Goal: Navigation & Orientation: Understand site structure

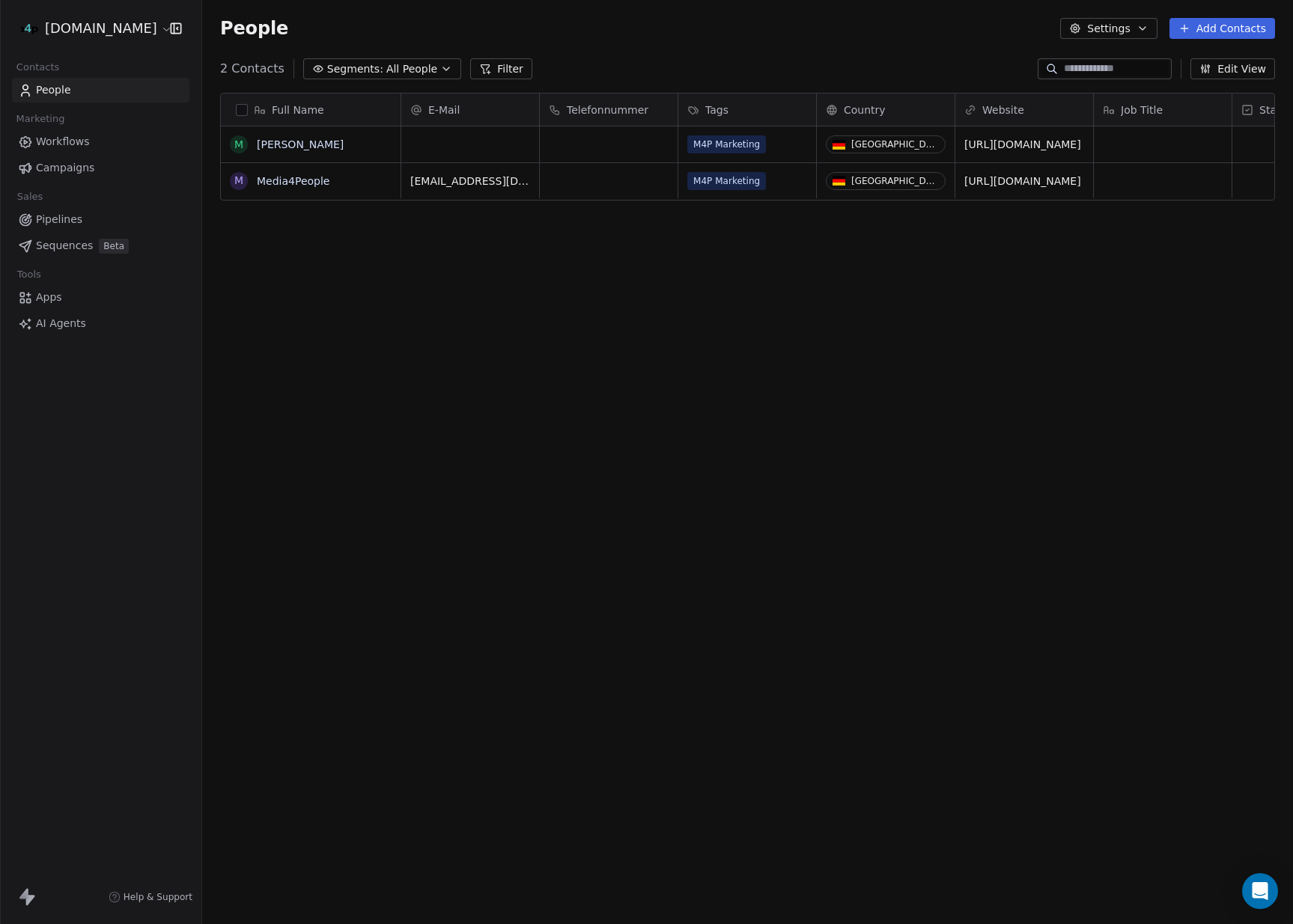
scroll to position [813, 1091]
click at [134, 82] on link "People" at bounding box center [101, 90] width 178 height 24
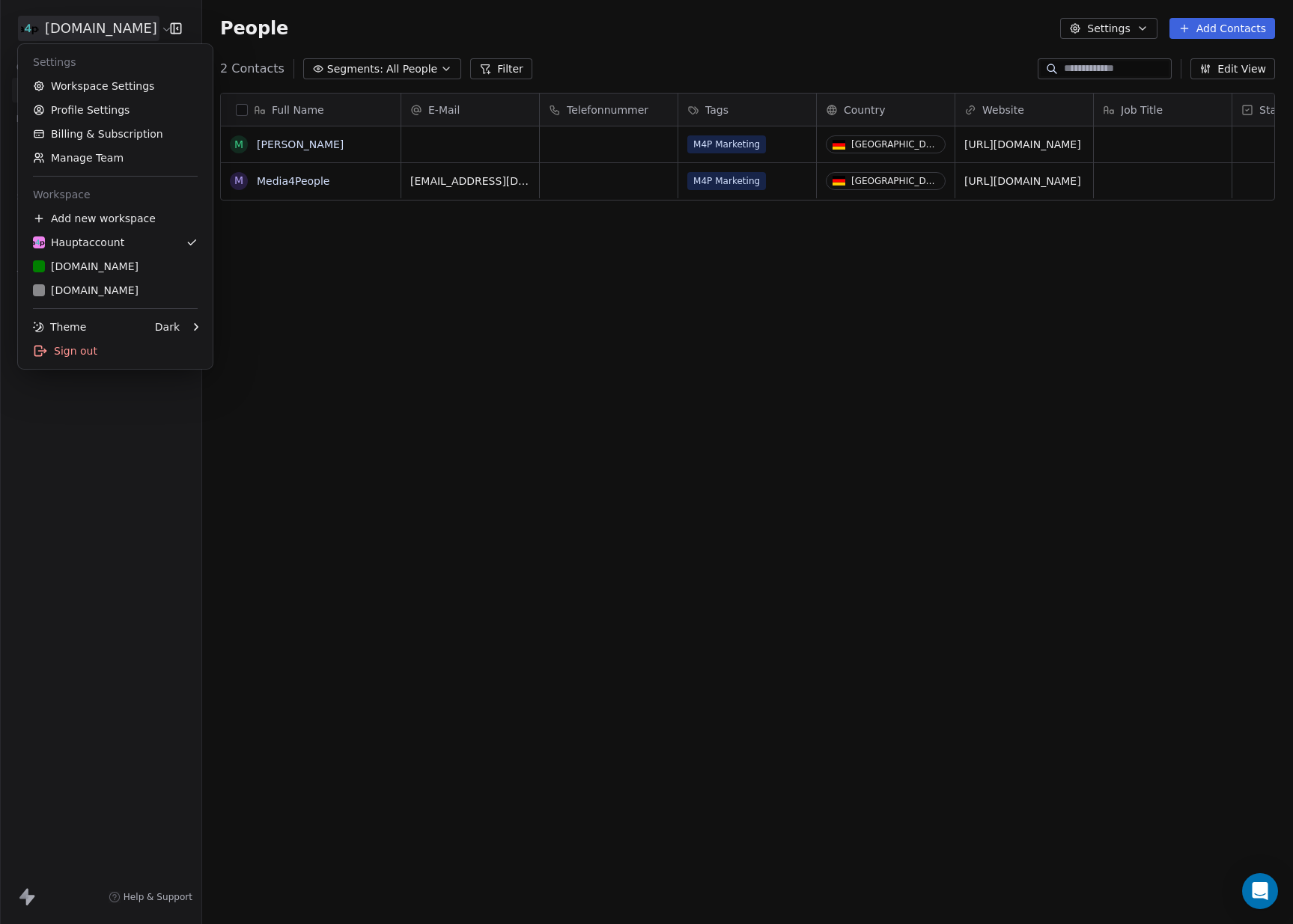
click at [134, 35] on html "[DOMAIN_NAME] Contacts People Marketing Workflows Campaigns Sales Pipelines Seq…" at bounding box center [646, 462] width 1293 height 924
click at [96, 280] on link "[DOMAIN_NAME]" at bounding box center [115, 290] width 183 height 24
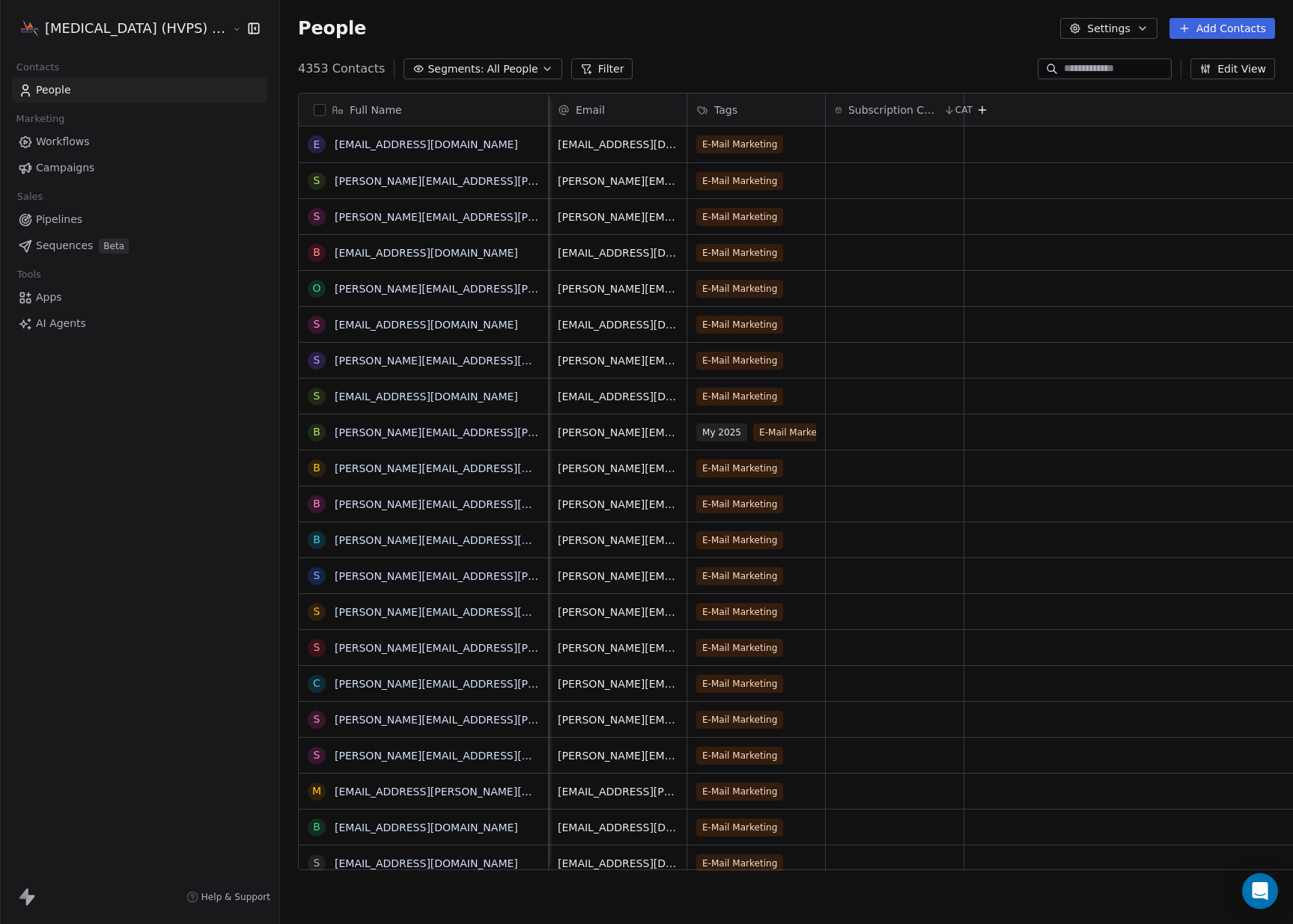
scroll to position [0, 2]
click at [799, 396] on icon "grid" at bounding box center [805, 394] width 12 height 12
click at [777, 358] on html "[MEDICAL_DATA] (HVPS) Condatas AG Contacts People Marketing Workflows Campaigns…" at bounding box center [646, 462] width 1293 height 924
click at [723, 421] on div "My 2025 E-Mail Marketing" at bounding box center [781, 432] width 190 height 35
click at [695, 434] on span "My 2025" at bounding box center [721, 432] width 51 height 18
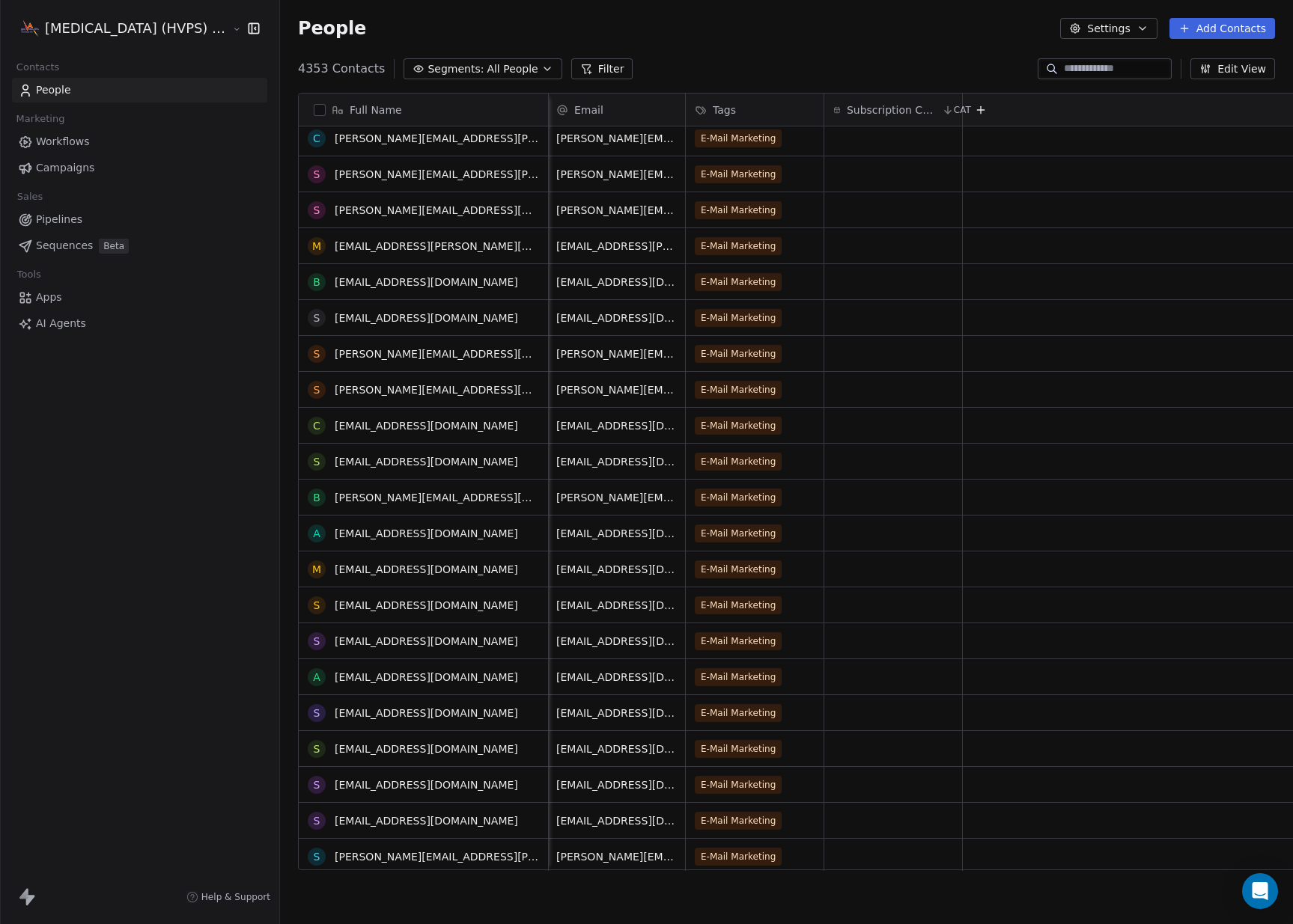
scroll to position [0, 0]
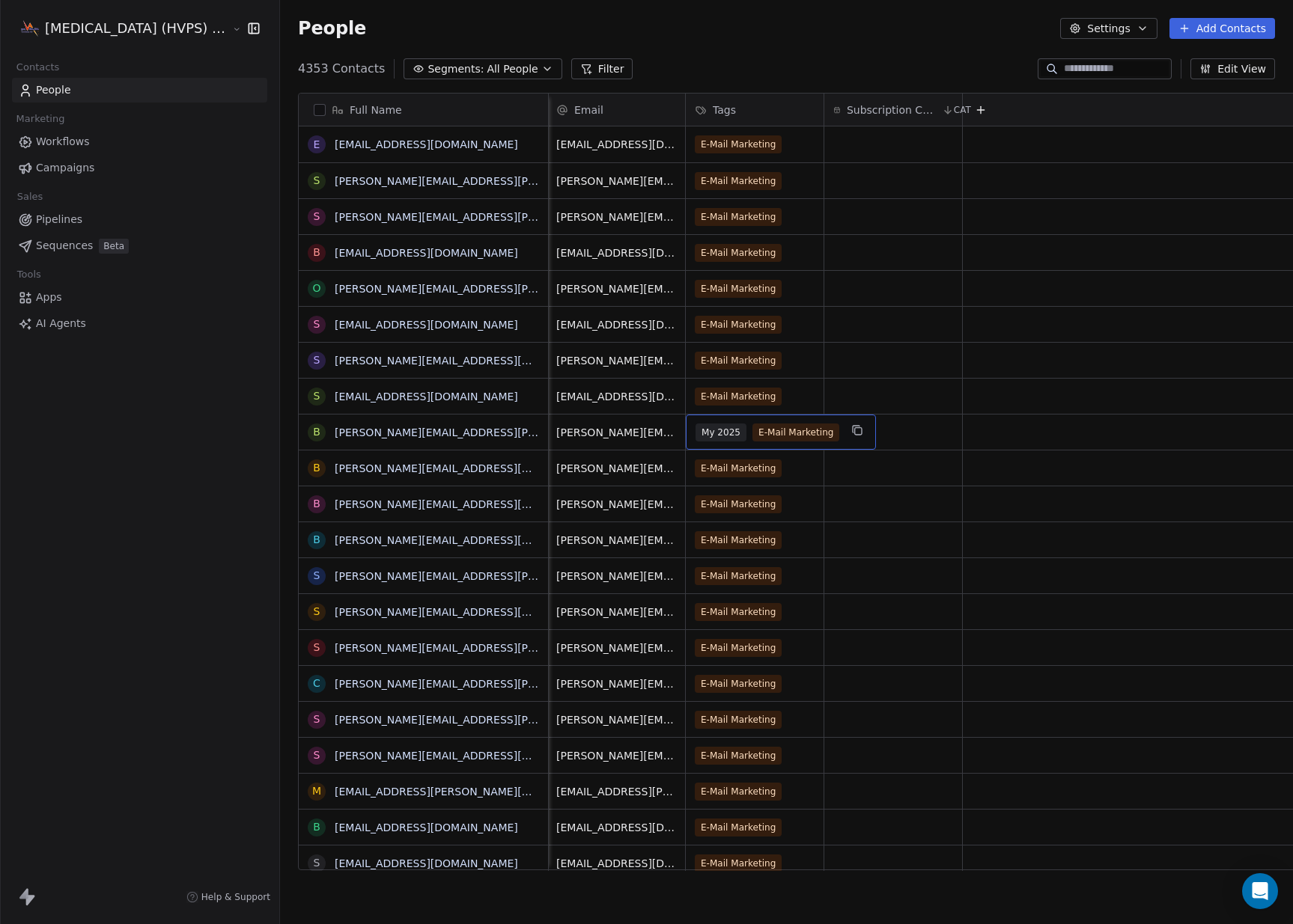
click at [88, 140] on link "Workflows" at bounding box center [139, 142] width 255 height 24
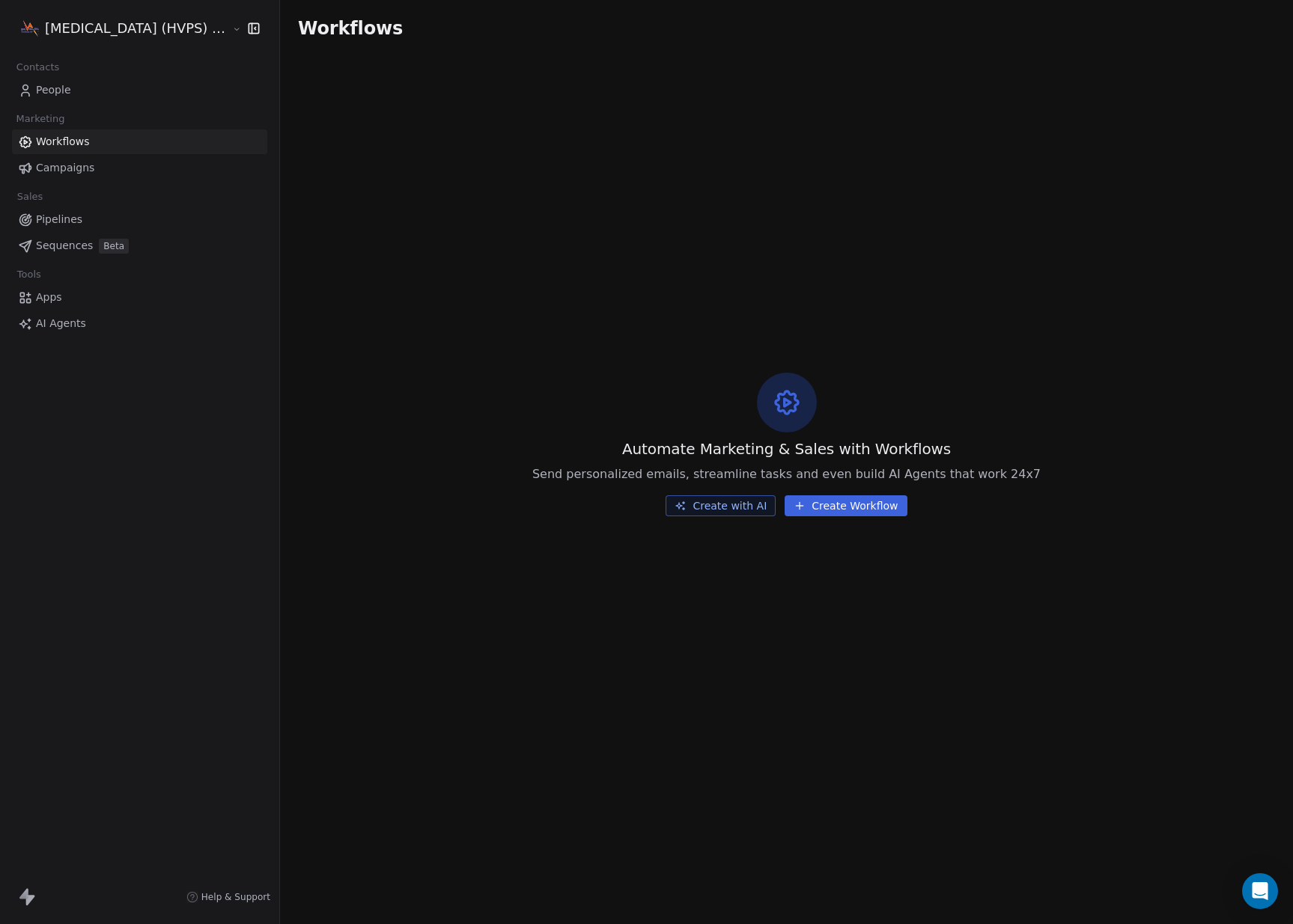
click at [84, 152] on link "Workflows" at bounding box center [139, 142] width 255 height 24
click at [71, 74] on div "Contacts" at bounding box center [139, 67] width 255 height 21
click at [86, 168] on span "Campaigns" at bounding box center [65, 167] width 58 height 16
